Goal: Find specific fact: Find specific fact

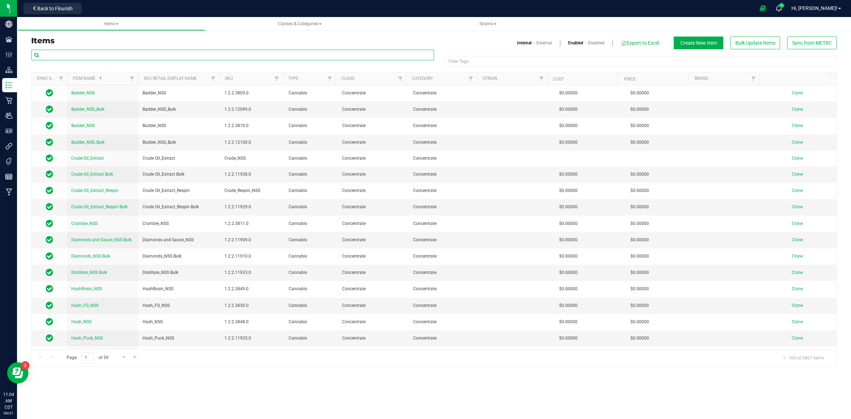
drag, startPoint x: 63, startPoint y: 55, endPoint x: 60, endPoint y: 46, distance: 9.3
click at [60, 47] on div "Items Internal External Enabled Disabled Export to Excel Create New Item Bulk U…" at bounding box center [434, 202] width 816 height 330
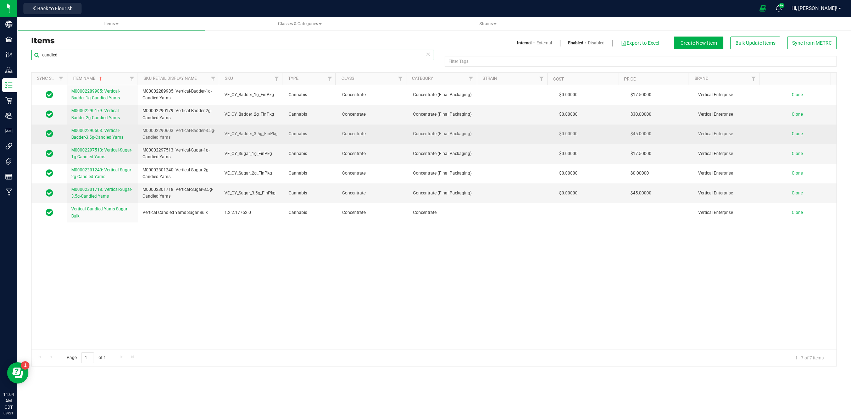
type input "candied"
click at [97, 132] on span "M00002290603: Vertical-Badder-3.5g-Candied Yams" at bounding box center [97, 134] width 52 height 12
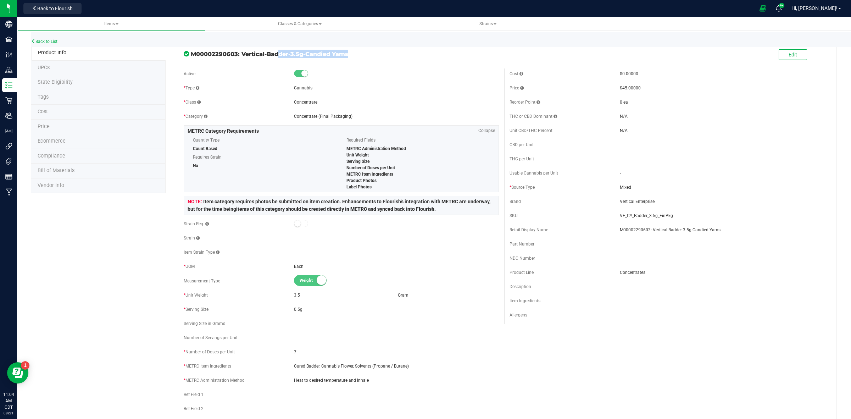
drag, startPoint x: 239, startPoint y: 54, endPoint x: 260, endPoint y: 66, distance: 24.0
click at [302, 54] on span "M00002290603: Vertical-Badder-3.5g-Candied Yams" at bounding box center [345, 54] width 308 height 9
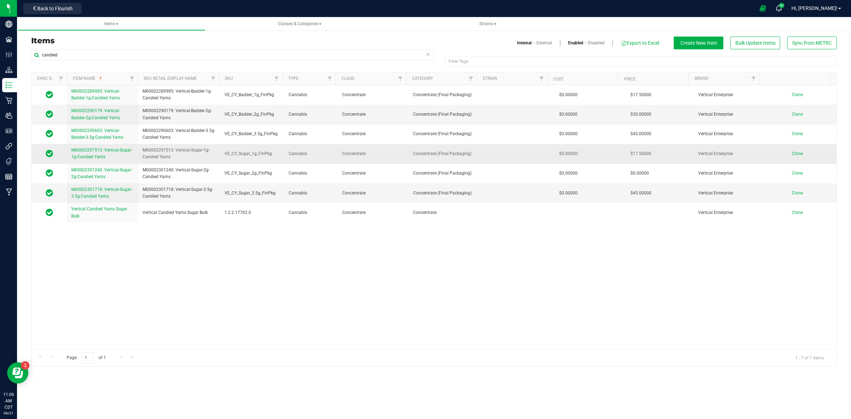
click at [91, 150] on span "M00002297513: Vertical-Sugar-1g-Candied Yams" at bounding box center [101, 153] width 61 height 12
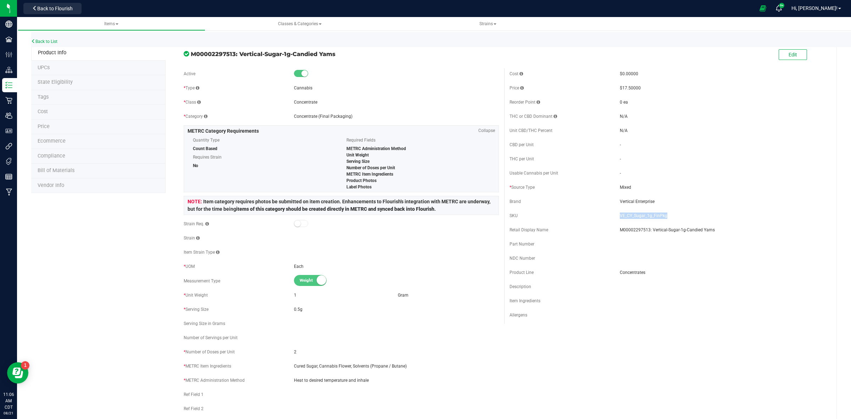
drag, startPoint x: 662, startPoint y: 217, endPoint x: 615, endPoint y: 215, distance: 46.5
click at [620, 215] on span "VE_CY_Sugar_1g_FinPkg" at bounding box center [722, 215] width 205 height 6
copy span "VE_CY_Sugar_1g_FinPkg"
click at [51, 43] on link "Back to List" at bounding box center [44, 41] width 26 height 5
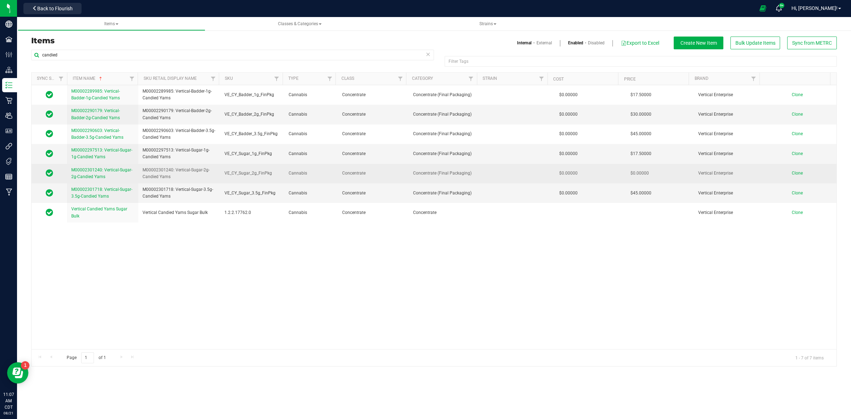
click at [91, 175] on span "M00002301240: Vertical-Sugar-2g-Candied Yams" at bounding box center [101, 173] width 61 height 12
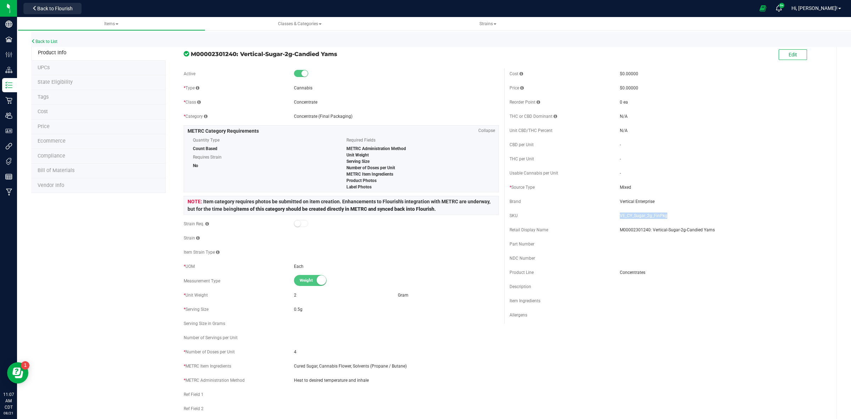
drag, startPoint x: 661, startPoint y: 217, endPoint x: 615, endPoint y: 217, distance: 46.1
click at [614, 218] on div "SKU VE_CY_Sugar_2g_FinPkg" at bounding box center [666, 215] width 315 height 11
copy div "VE_CY_Sugar_2g_FinPkg"
click at [51, 41] on link "Back to List" at bounding box center [44, 41] width 26 height 5
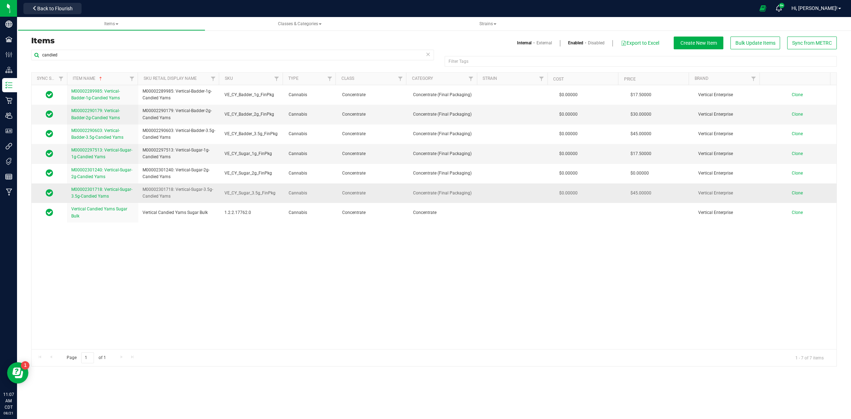
click at [89, 196] on span "M00002301718: Vertical-Sugar-3.5g-Candied Yams" at bounding box center [101, 193] width 61 height 12
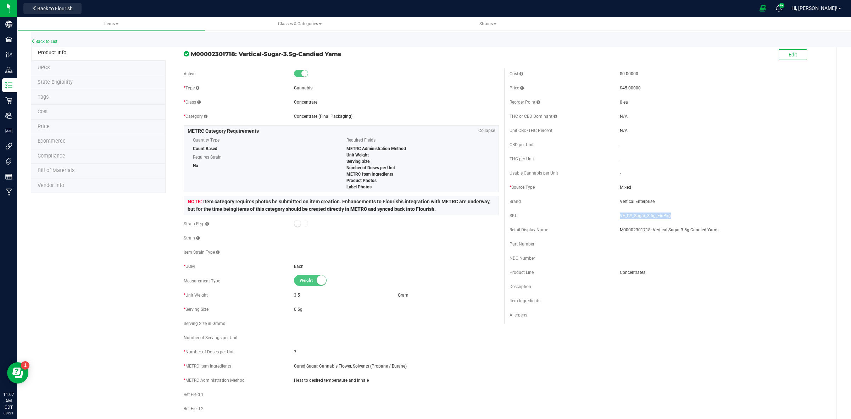
drag, startPoint x: 665, startPoint y: 217, endPoint x: 615, endPoint y: 217, distance: 50.0
click at [620, 217] on span "VE_CY_Sugar_3.5g_FinPkg" at bounding box center [722, 215] width 205 height 6
copy span "VE_CY_Sugar_3.5g_FinPkg"
click at [46, 40] on link "Back to List" at bounding box center [44, 41] width 26 height 5
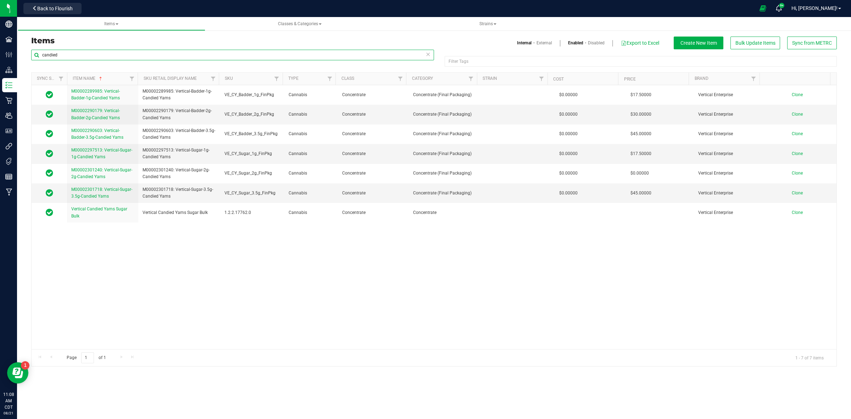
drag, startPoint x: 65, startPoint y: 56, endPoint x: -10, endPoint y: 69, distance: 76.0
click at [0, 69] on html "Company Facilities Configuration Distribution Inventory Retail Users User Roles…" at bounding box center [425, 209] width 851 height 419
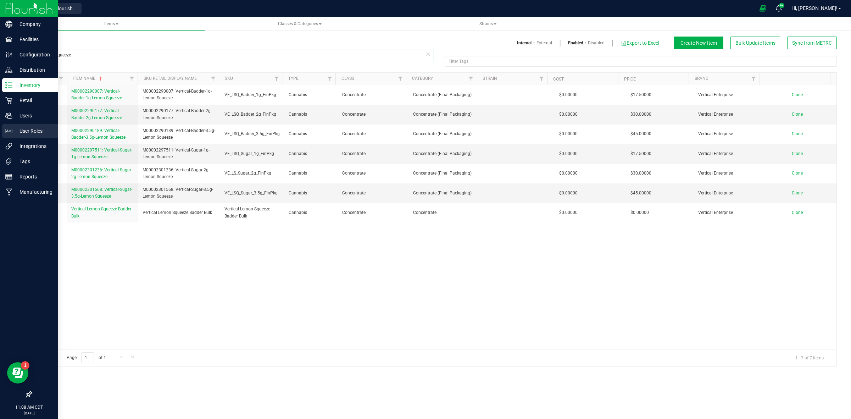
type input "lemon squeeze"
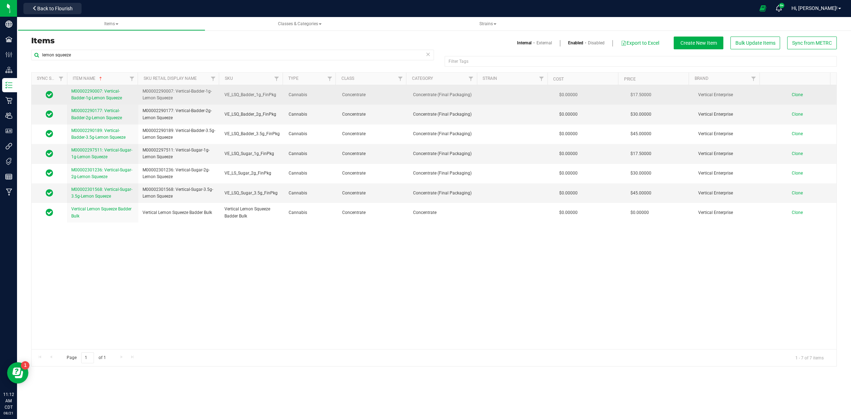
click at [103, 94] on span "M00002290007: Vertical-Badder-1g-Lemon Squeeze" at bounding box center [96, 95] width 51 height 12
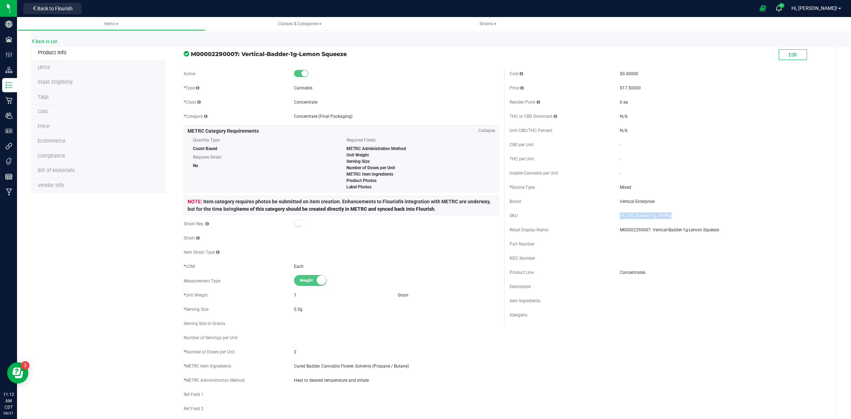
drag, startPoint x: 671, startPoint y: 217, endPoint x: 615, endPoint y: 215, distance: 55.7
click at [620, 215] on span "VE_LSQ_Badder_1g_FinPkg" at bounding box center [722, 215] width 205 height 6
copy span "VE_LSQ_Badder_1g_FinPkg"
click at [43, 44] on div "Back to List" at bounding box center [456, 39] width 851 height 15
click at [41, 41] on link "Back to List" at bounding box center [44, 41] width 26 height 5
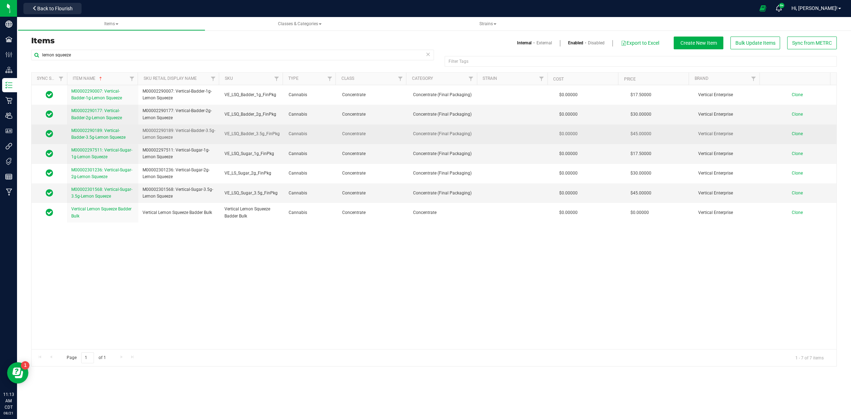
click at [94, 136] on span "M00002290189: Vertical-Badder-3.5g-Lemon Squeeze" at bounding box center [98, 134] width 54 height 12
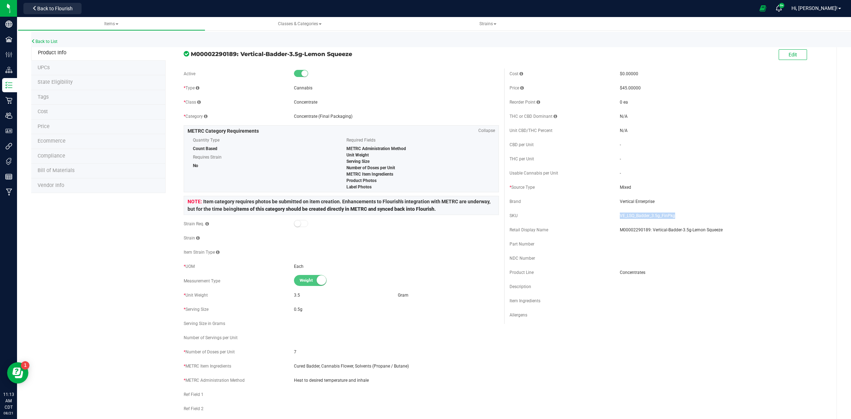
drag, startPoint x: 669, startPoint y: 215, endPoint x: 614, endPoint y: 216, distance: 54.6
click at [620, 216] on span "VE_LSQ_Badder_3.5g_FinPkg" at bounding box center [722, 215] width 205 height 6
copy span "VE_LSQ_Badder_3.5g_FinPkg"
click at [55, 41] on link "Back to List" at bounding box center [44, 41] width 26 height 5
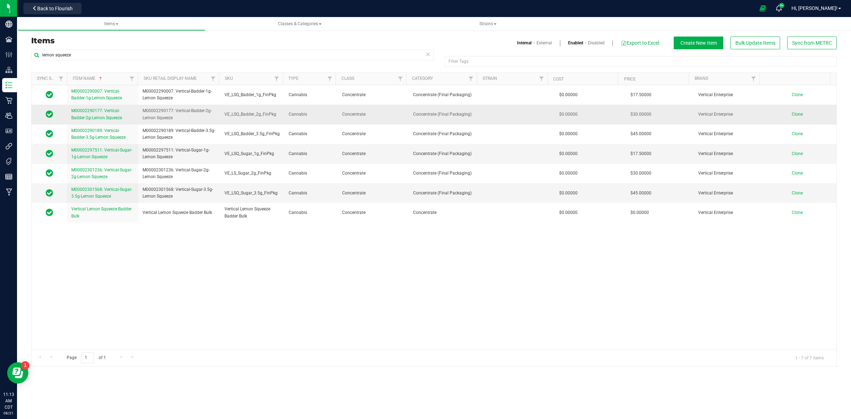
click at [99, 115] on link "M00002290177: Vertical-Badder-2g-Lemon Squeeze" at bounding box center [102, 113] width 63 height 13
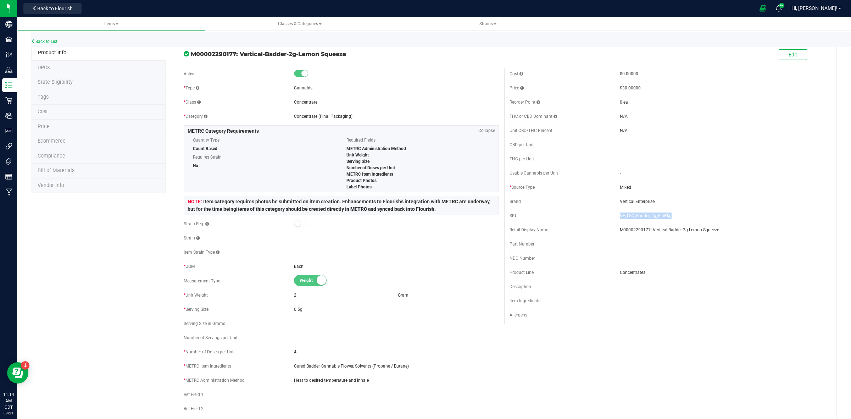
drag, startPoint x: 666, startPoint y: 213, endPoint x: 615, endPoint y: 211, distance: 51.1
click at [615, 211] on div "SKU VE_LSQ_Badder_2g_FinPkg" at bounding box center [666, 215] width 315 height 11
copy span "VE_LSQ_Badder_2g_FinPkg"
